Goal: Information Seeking & Learning: Check status

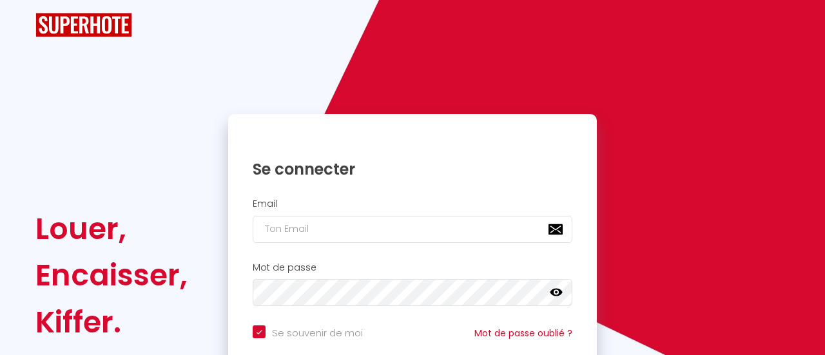
checkbox input "true"
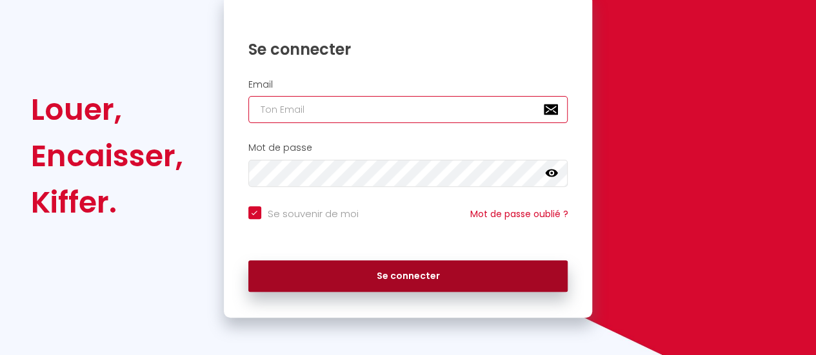
type input "[EMAIL_ADDRESS][DOMAIN_NAME]"
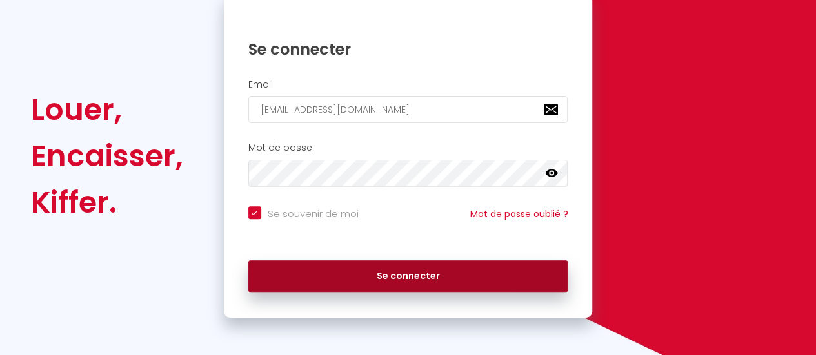
click at [422, 275] on button "Se connecter" at bounding box center [408, 277] width 320 height 32
checkbox input "true"
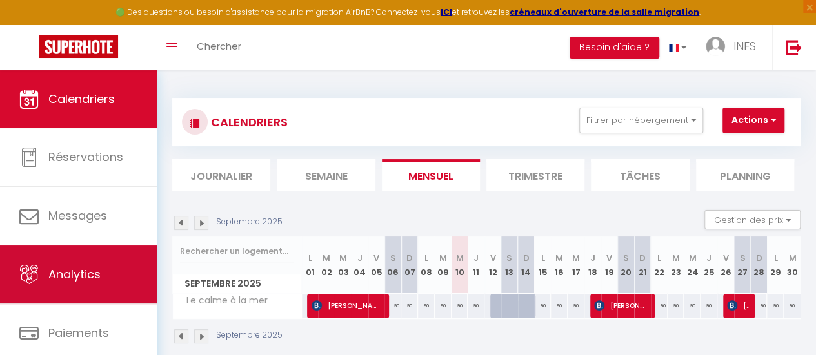
scroll to position [96, 0]
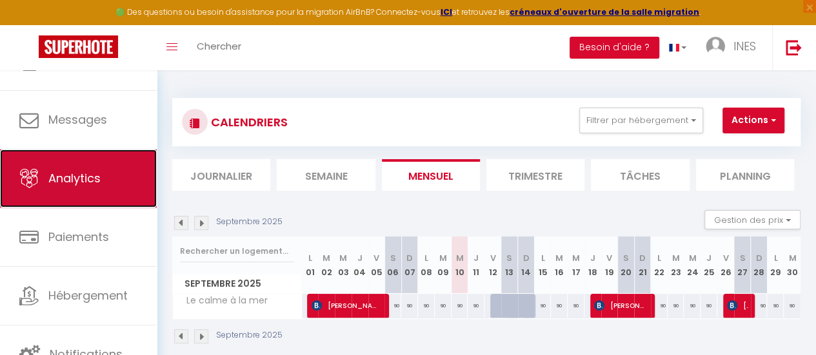
click at [90, 192] on link "Analytics" at bounding box center [78, 179] width 157 height 58
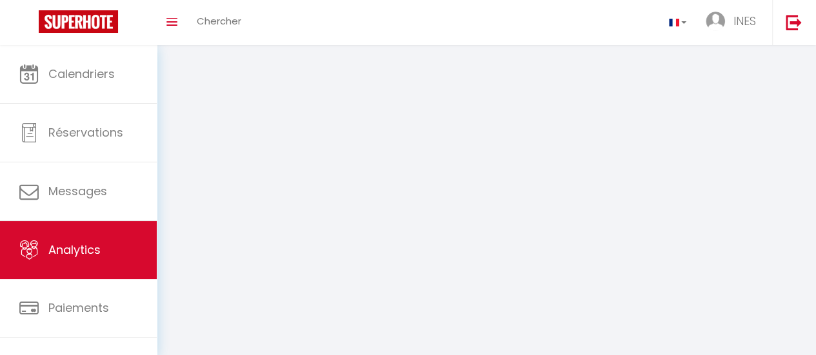
select select "2025"
select select "9"
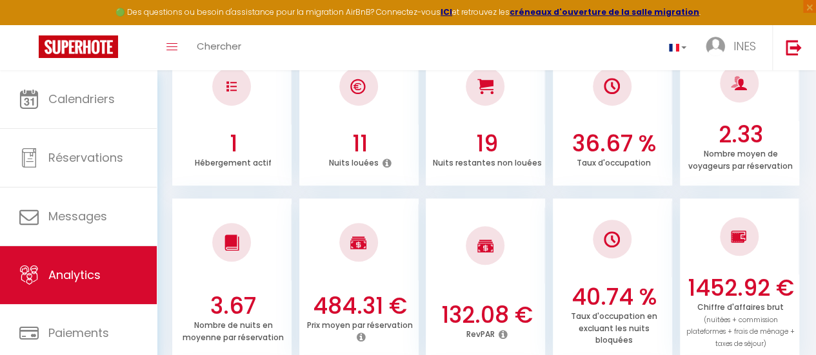
scroll to position [233, 0]
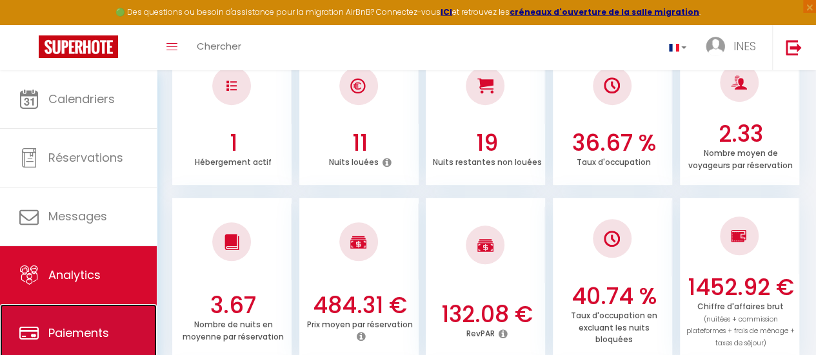
click at [76, 332] on span "Paiements" at bounding box center [78, 333] width 61 height 16
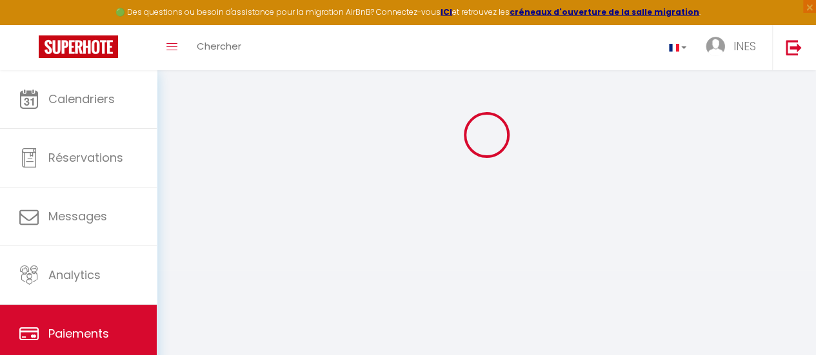
scroll to position [141, 0]
select select "2"
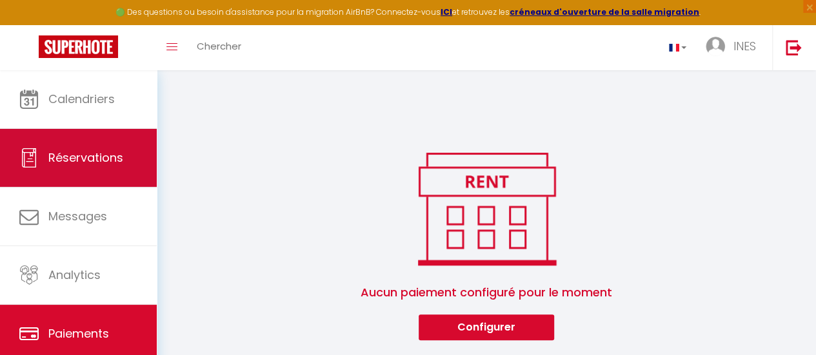
scroll to position [0, 0]
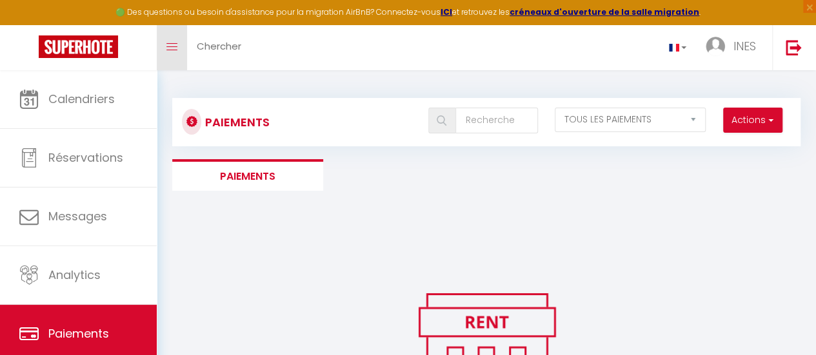
click at [162, 44] on link "Toggle menubar" at bounding box center [172, 47] width 30 height 45
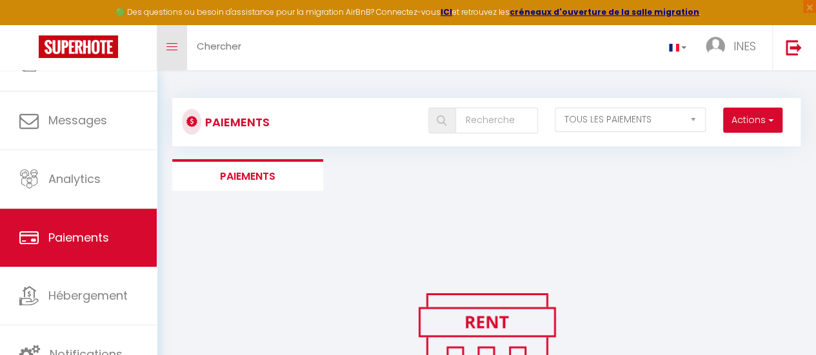
scroll to position [95, 0]
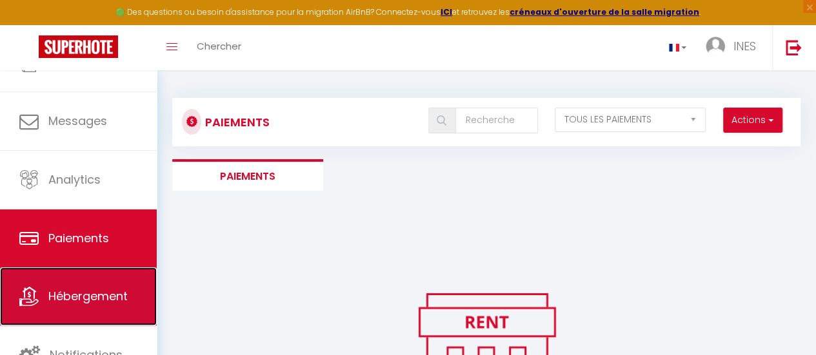
click at [83, 314] on link "Hébergement" at bounding box center [78, 297] width 157 height 58
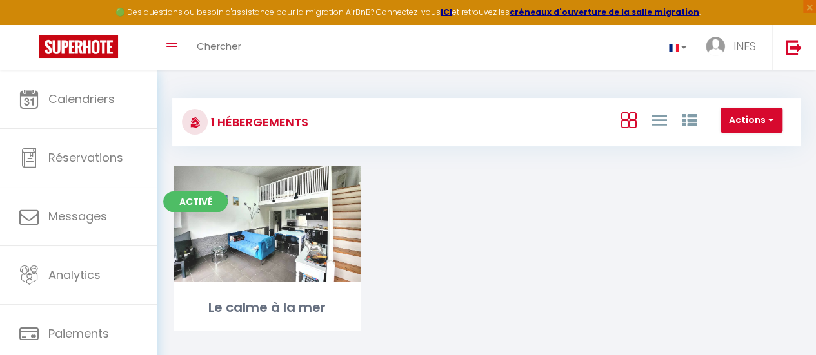
scroll to position [1, 0]
click at [769, 121] on span "button" at bounding box center [769, 119] width 8 height 13
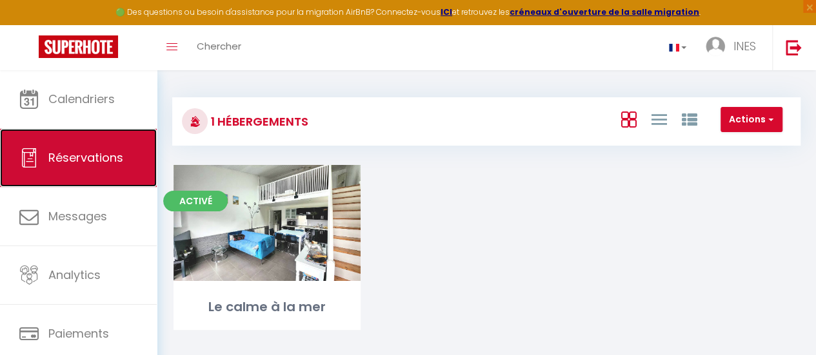
click at [58, 162] on span "Réservations" at bounding box center [85, 158] width 75 height 16
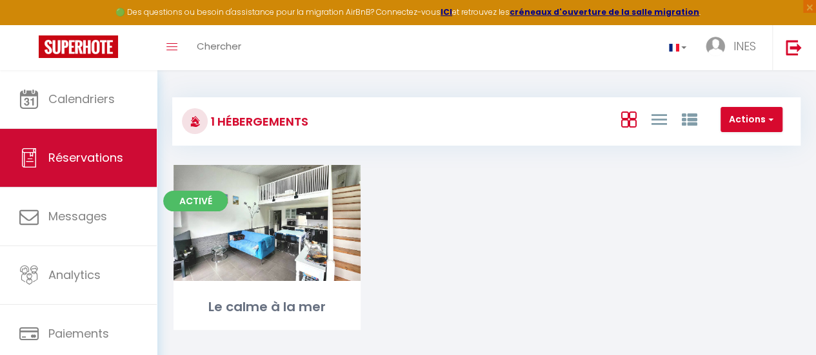
select select "not_cancelled"
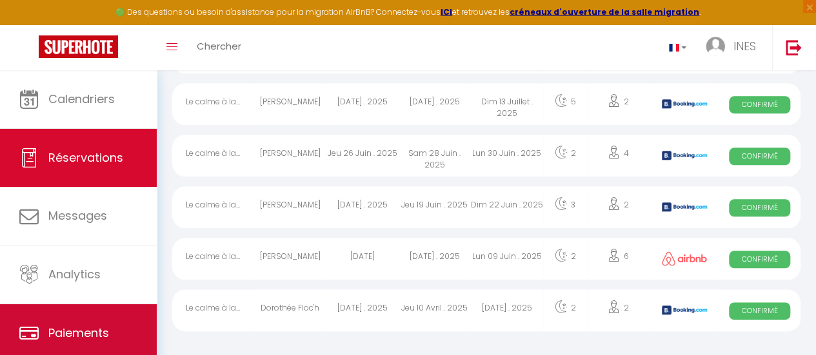
scroll to position [96, 0]
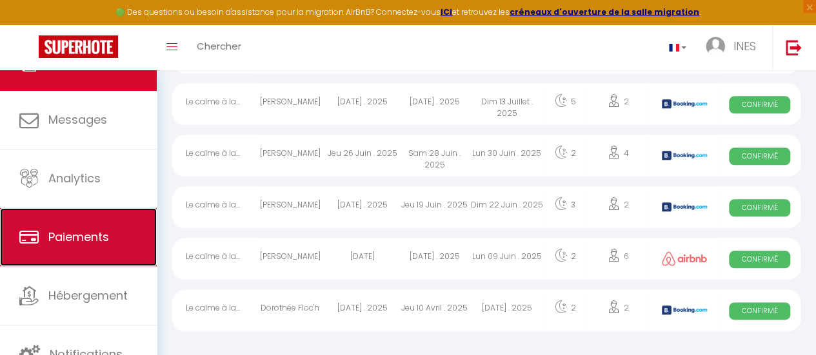
click at [94, 221] on link "Paiements" at bounding box center [78, 237] width 157 height 58
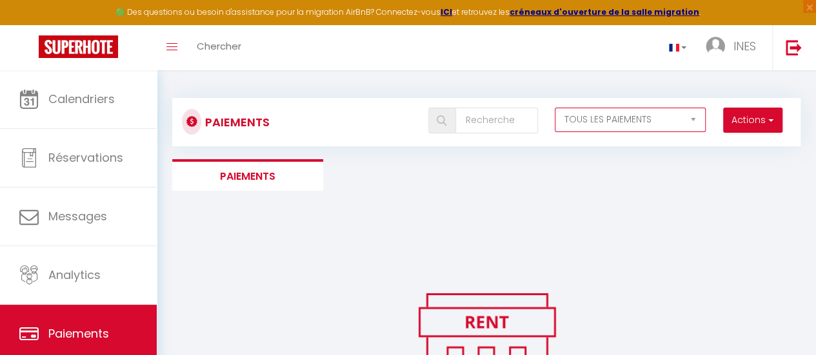
click at [680, 121] on select "EN ATTENTE PAYÉ TOUS LES PAIEMENTS" at bounding box center [631, 120] width 152 height 25
select select "1"
click at [555, 108] on select "EN ATTENTE PAYÉ TOUS LES PAIEMENTS" at bounding box center [631, 120] width 152 height 25
click at [767, 119] on span "button" at bounding box center [769, 119] width 8 height 13
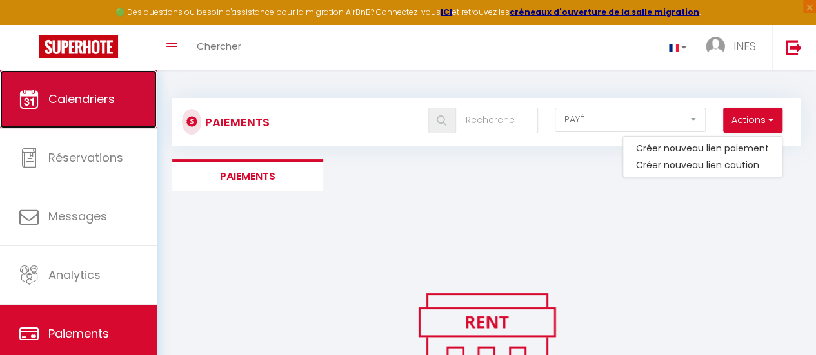
click at [77, 92] on span "Calendriers" at bounding box center [81, 99] width 66 height 16
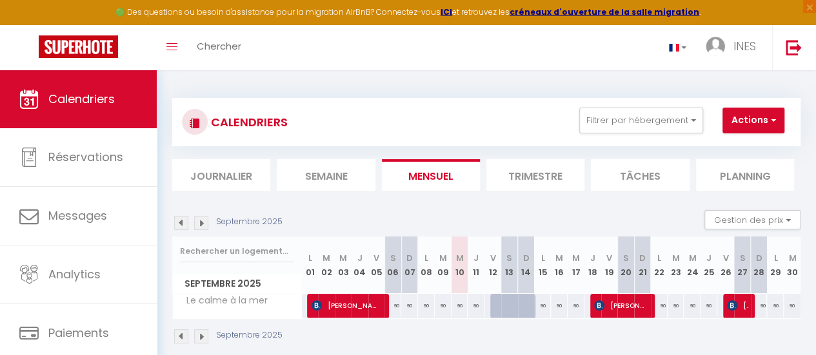
click at [552, 179] on li "Trimestre" at bounding box center [535, 175] width 98 height 32
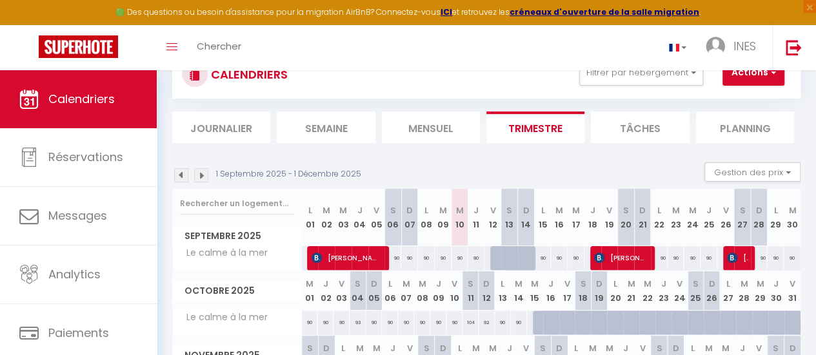
scroll to position [48, 0]
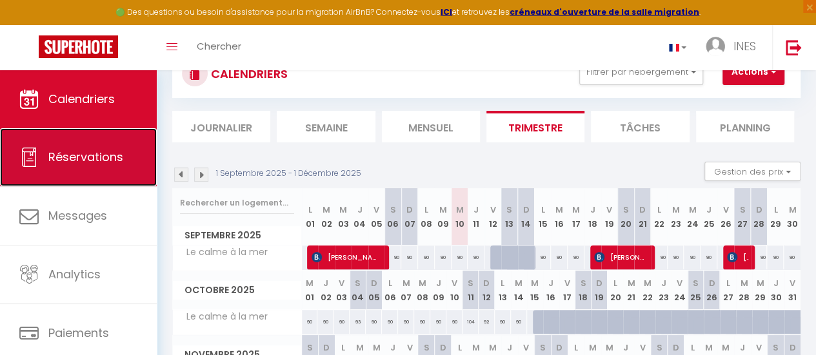
click at [70, 148] on link "Réservations" at bounding box center [78, 157] width 157 height 58
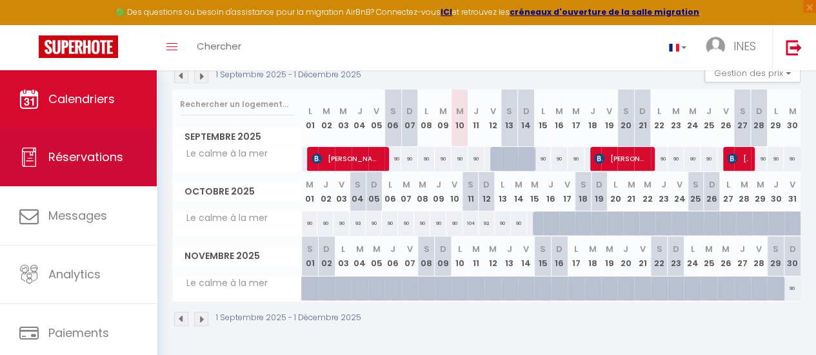
select select "not_cancelled"
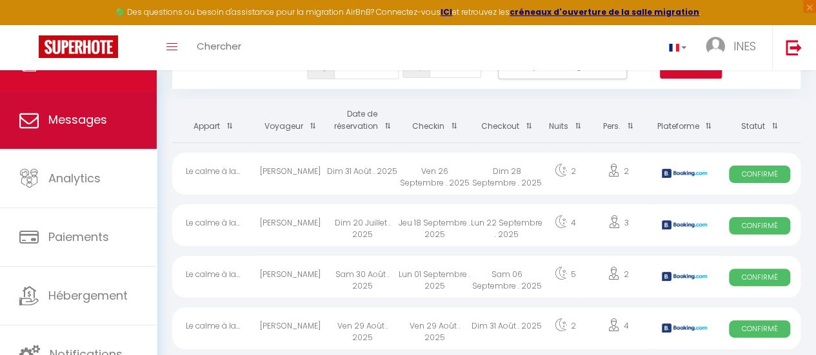
scroll to position [65, 0]
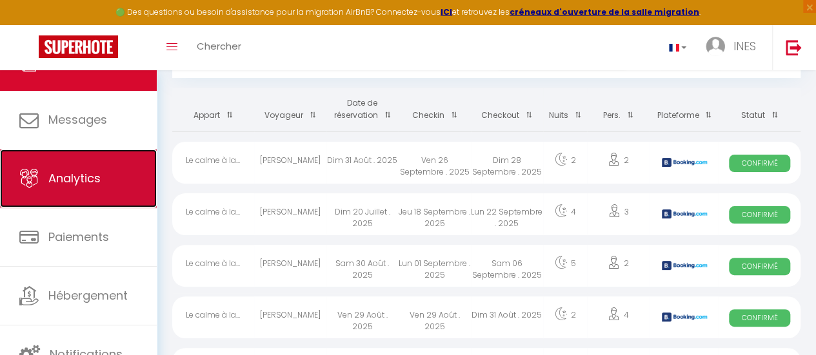
click at [87, 193] on link "Analytics" at bounding box center [78, 179] width 157 height 58
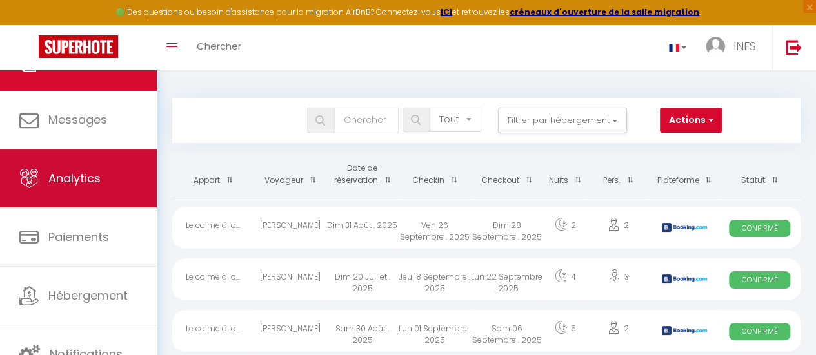
select select "2025"
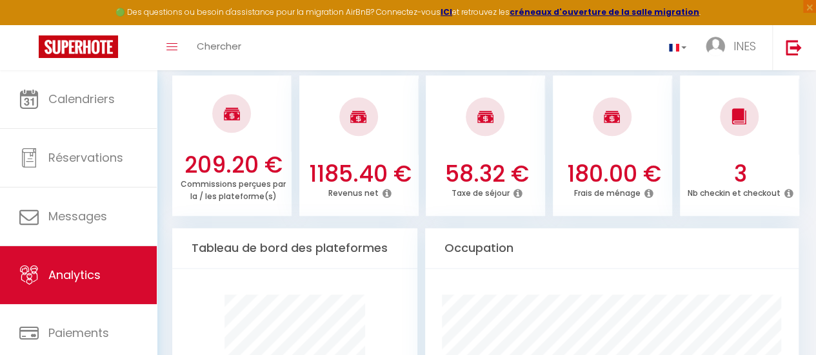
scroll to position [533, 0]
click at [383, 192] on icon at bounding box center [386, 193] width 9 height 10
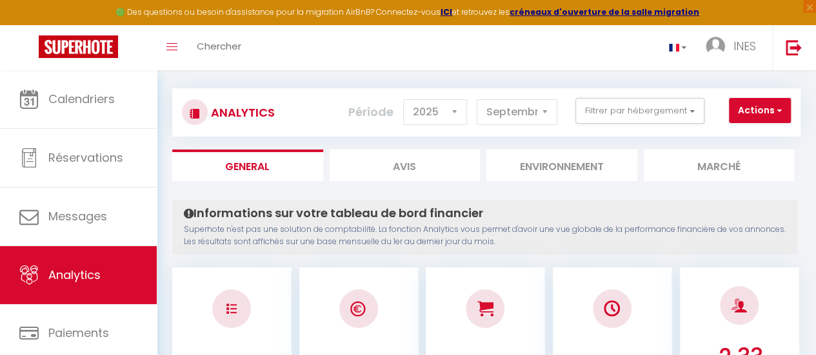
scroll to position [0, 0]
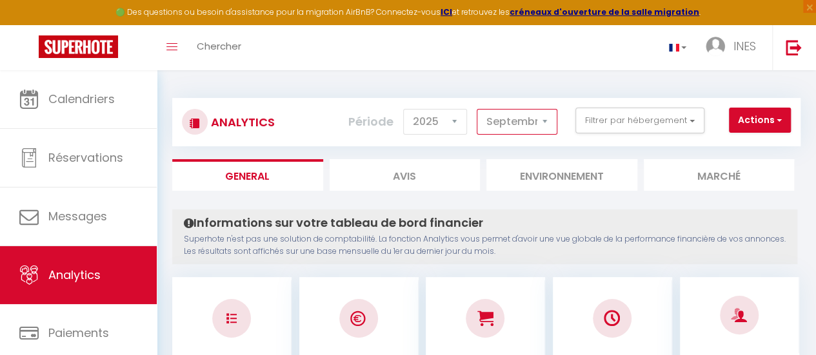
click at [516, 123] on select "[PERSON_NAME] Mars Avril Mai Juin Juillet Août Septembre Octobre Novembre Décem…" at bounding box center [517, 122] width 81 height 26
select select "8"
click at [478, 109] on select "[PERSON_NAME] Mars Avril Mai Juin Juillet Août Septembre Octobre Novembre Décem…" at bounding box center [517, 122] width 81 height 26
click at [510, 118] on select "[PERSON_NAME] Mars Avril Mai Juin Juillet Août Septembre Octobre Novembre Décem…" at bounding box center [517, 122] width 81 height 26
click at [416, 242] on p "Superhote n'est pas une solution de comptabilité. La fonction Analytics vous pe…" at bounding box center [485, 245] width 602 height 25
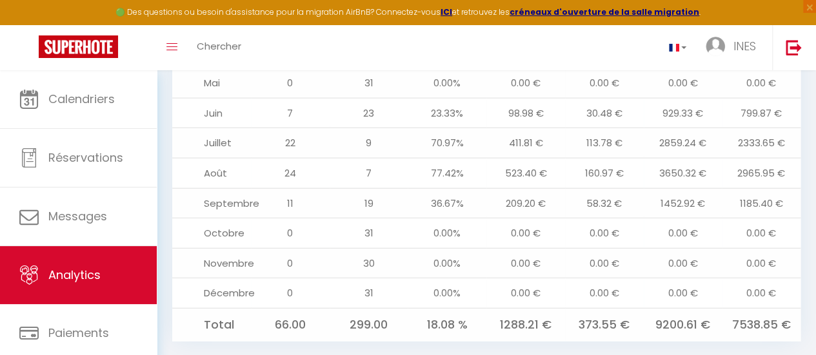
scroll to position [1524, 0]
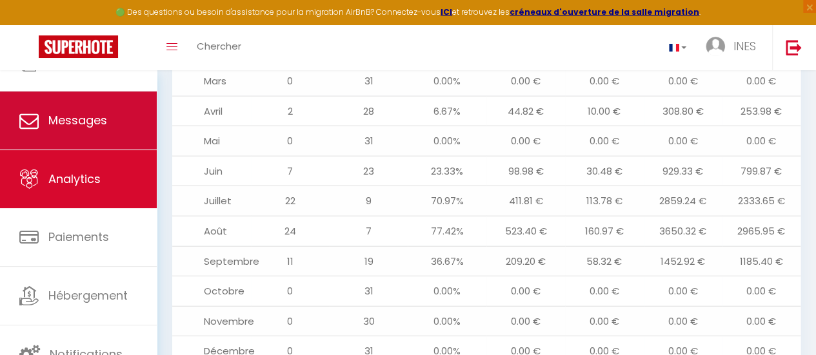
scroll to position [0, 0]
